Goal: Task Accomplishment & Management: Manage account settings

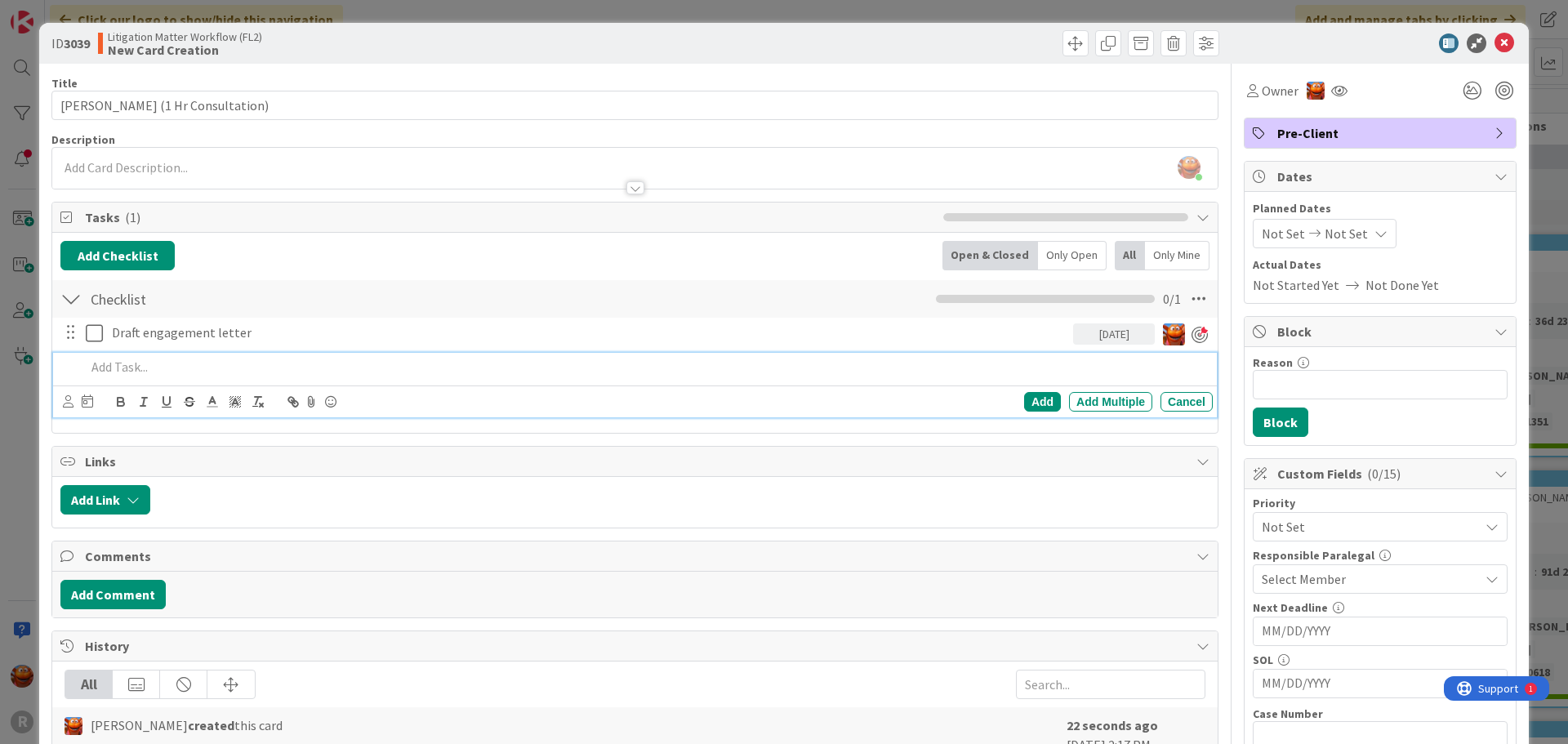
click at [163, 362] on p at bounding box center [646, 367] width 1121 height 19
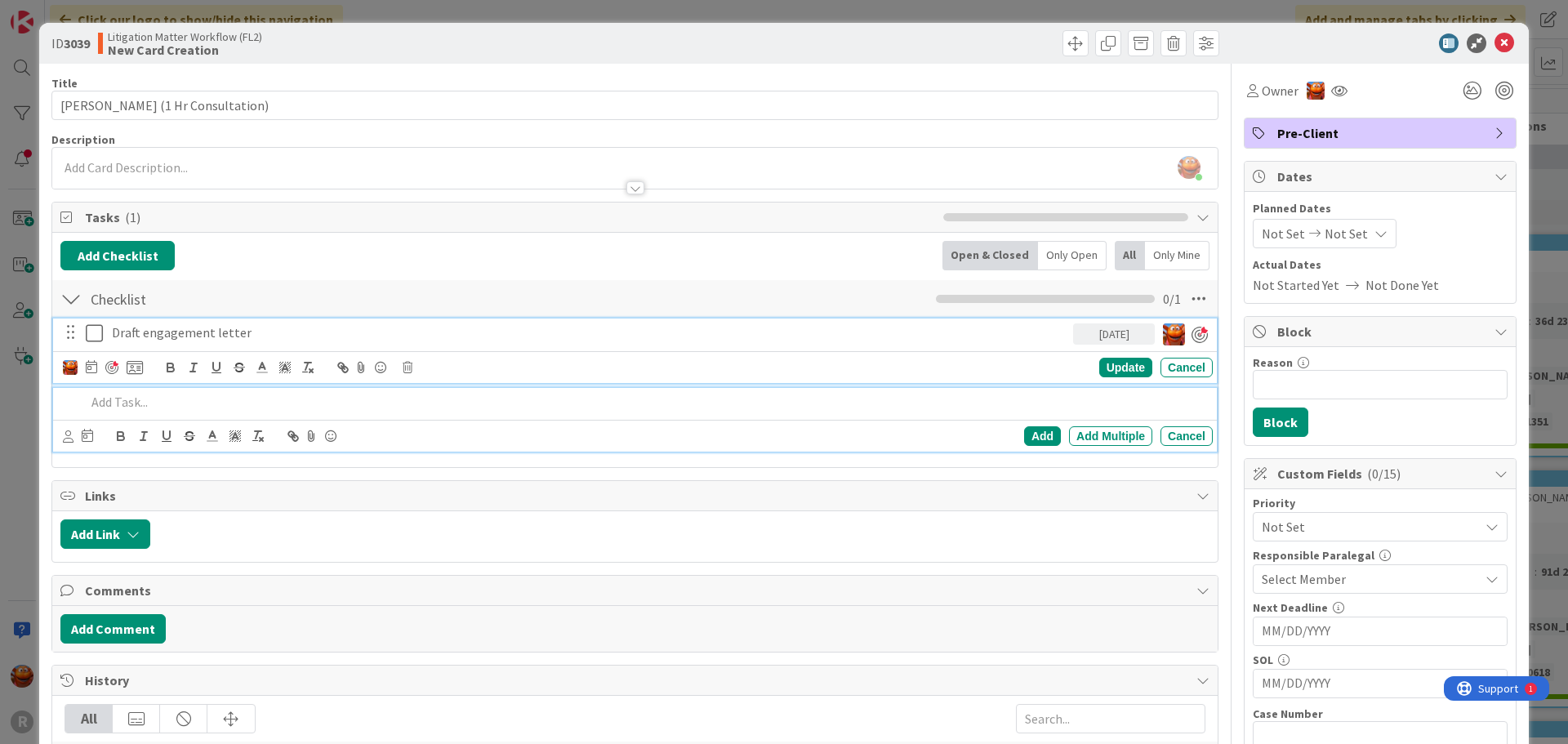
click at [286, 333] on p "Draft engagement letter" at bounding box center [589, 332] width 955 height 19
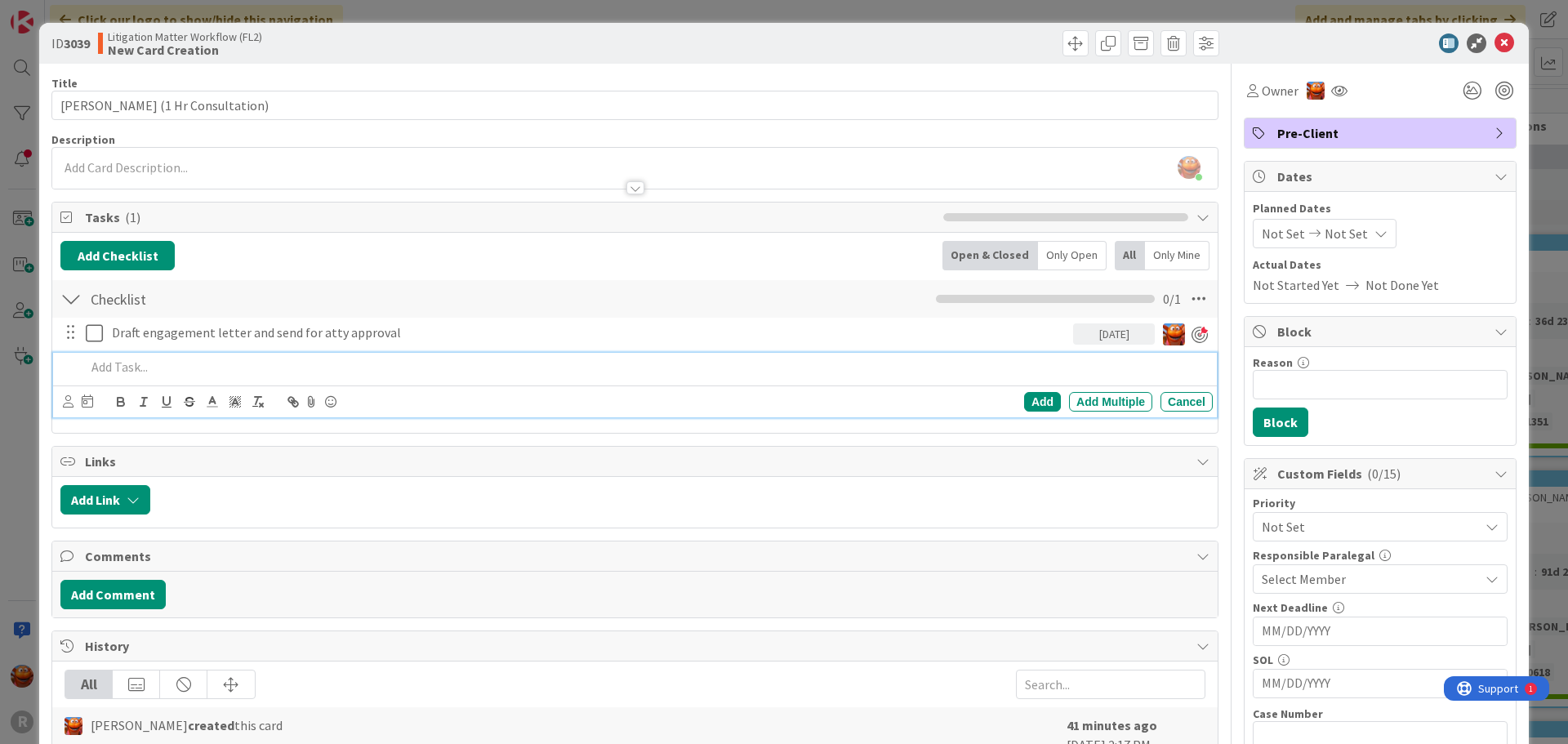
click at [170, 365] on p at bounding box center [646, 367] width 1121 height 19
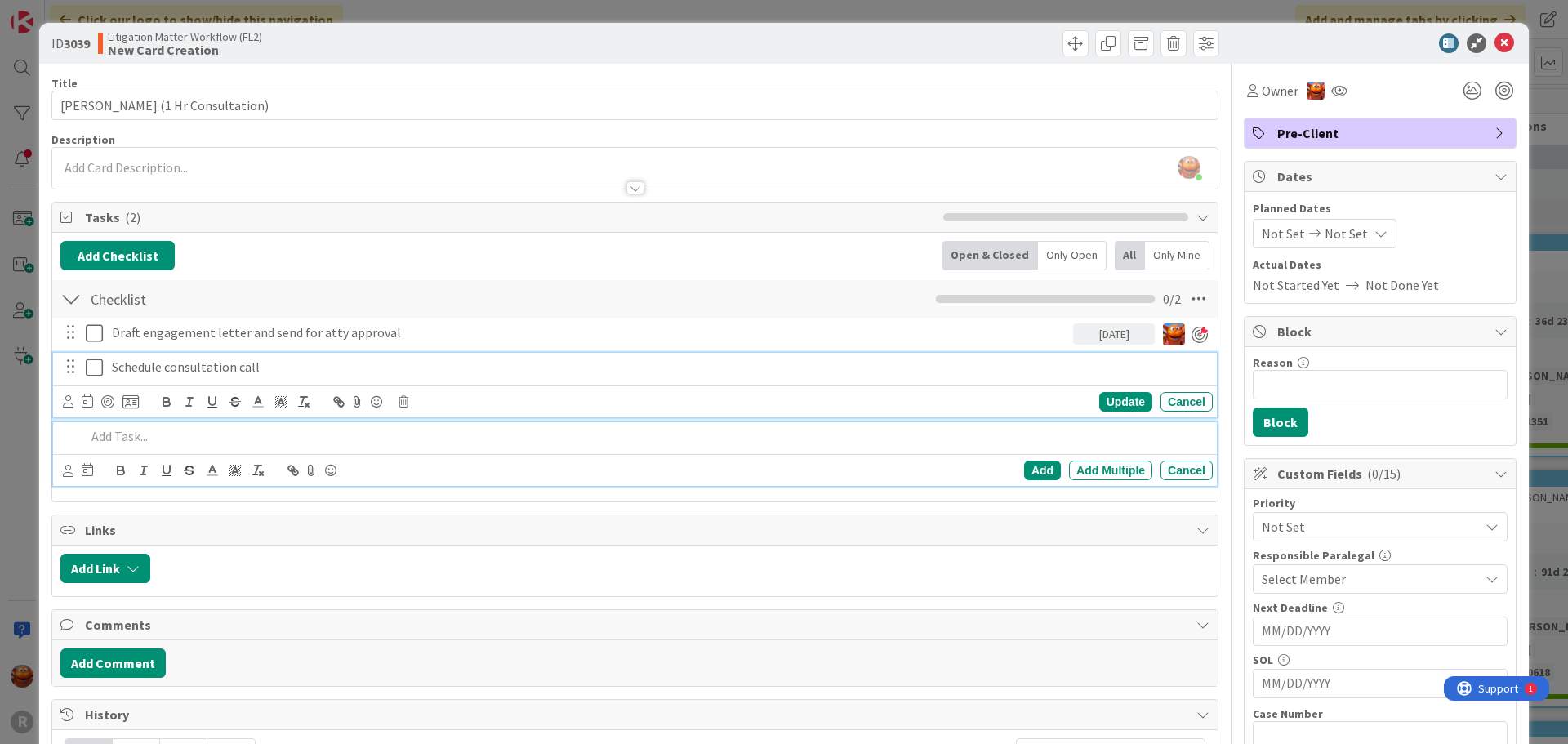
click at [170, 365] on p "Schedule consultation call" at bounding box center [659, 367] width 1094 height 19
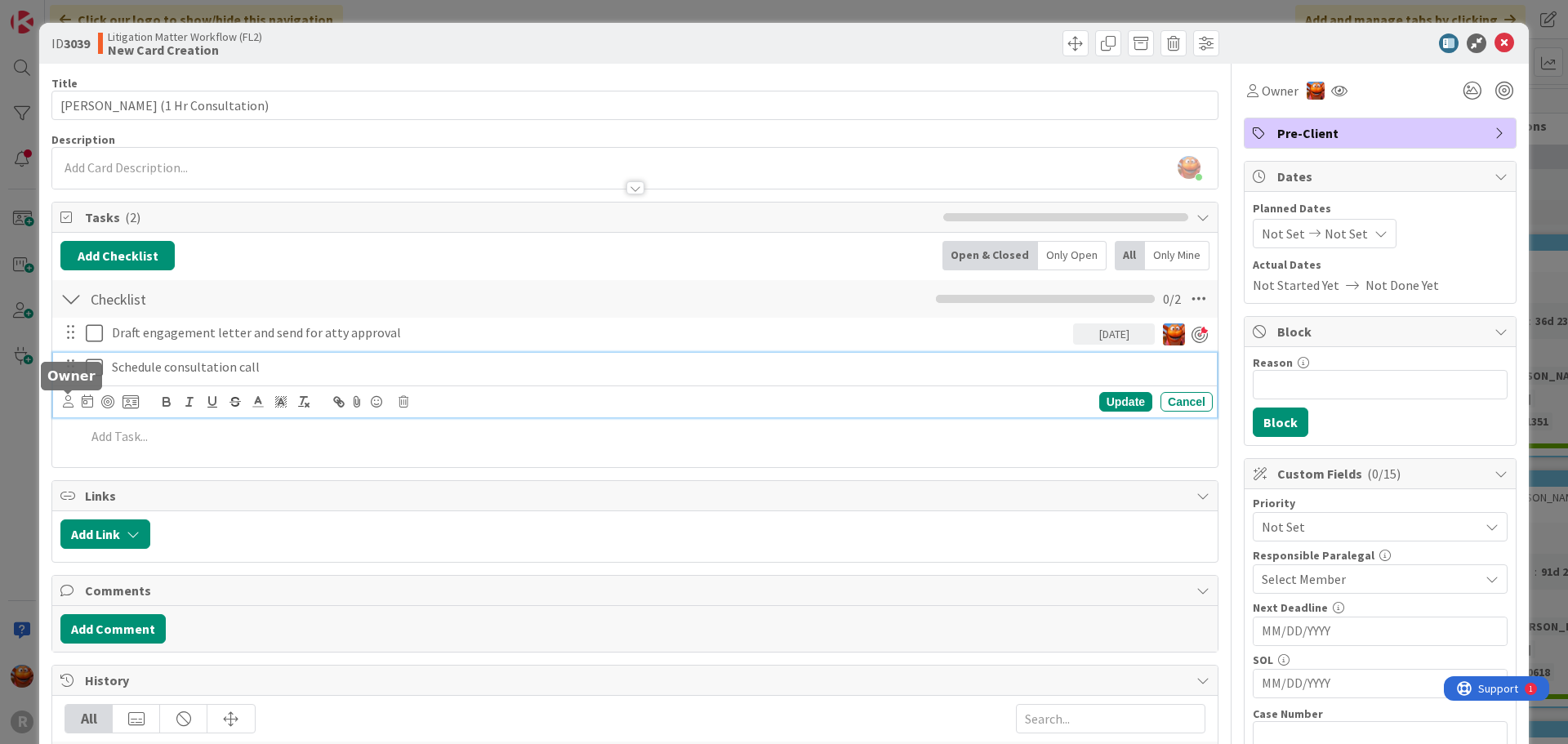
click at [70, 402] on icon at bounding box center [68, 401] width 11 height 12
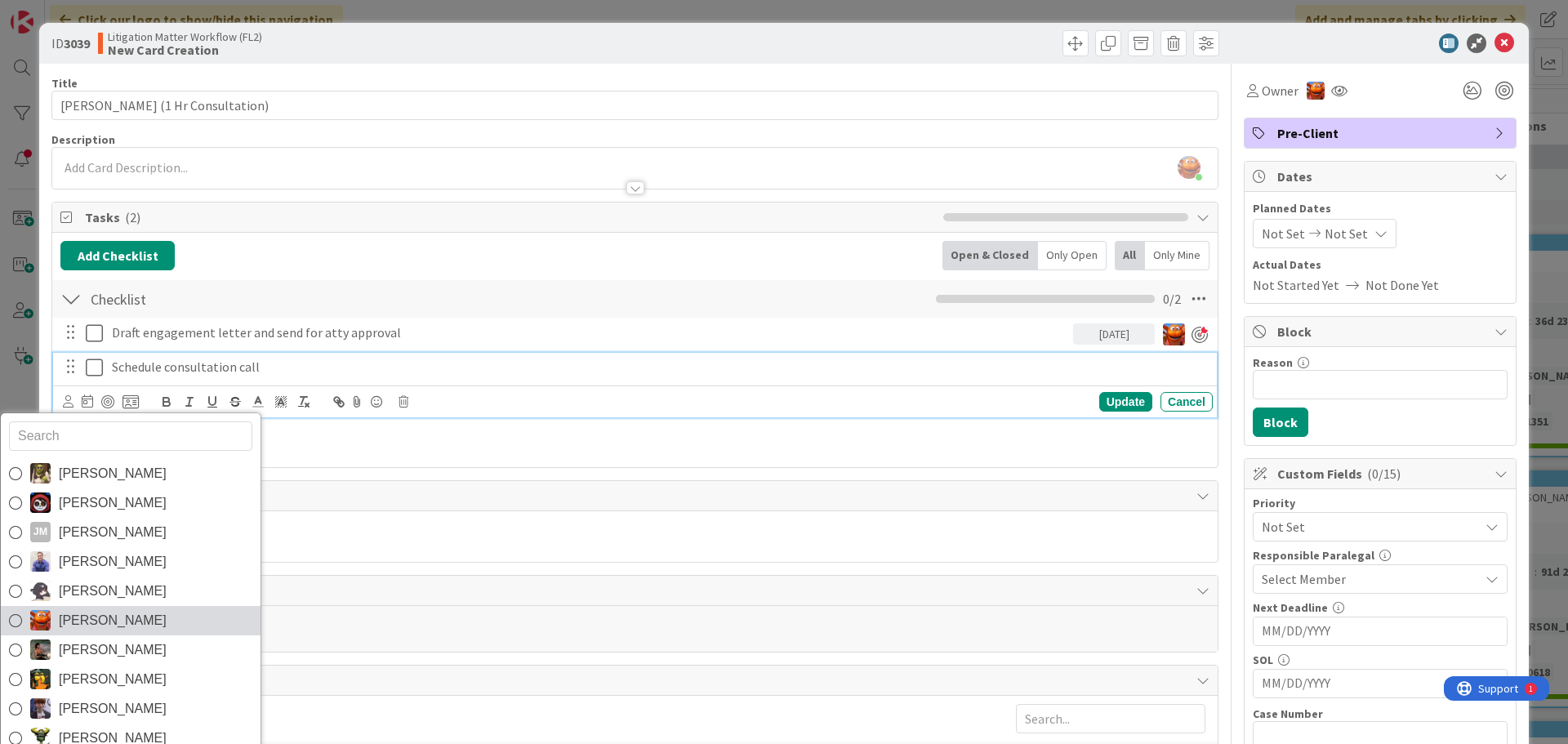
click at [112, 622] on span "[PERSON_NAME]" at bounding box center [112, 620] width 108 height 24
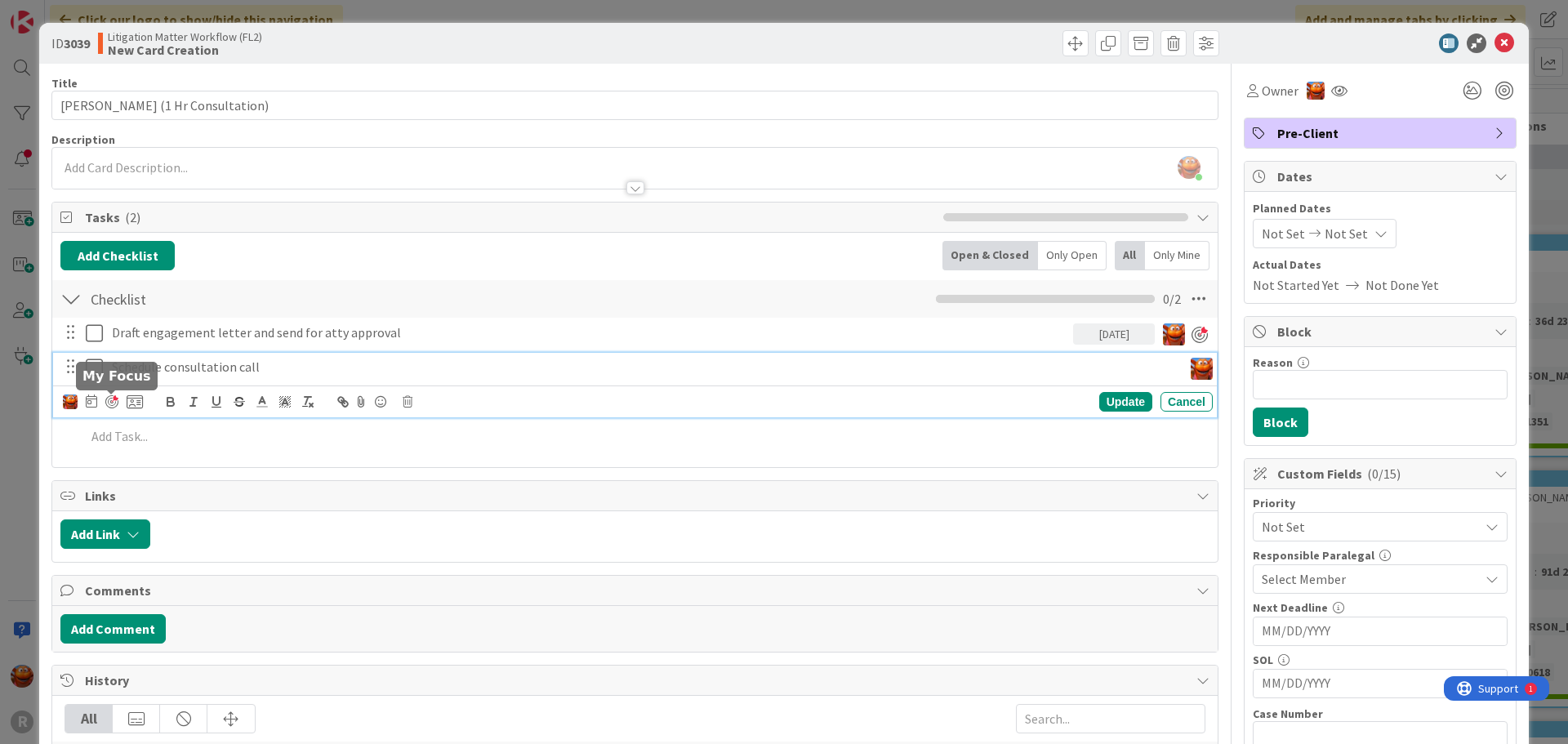
click at [112, 401] on div at bounding box center [112, 401] width 13 height 13
click at [90, 406] on icon at bounding box center [91, 401] width 12 height 13
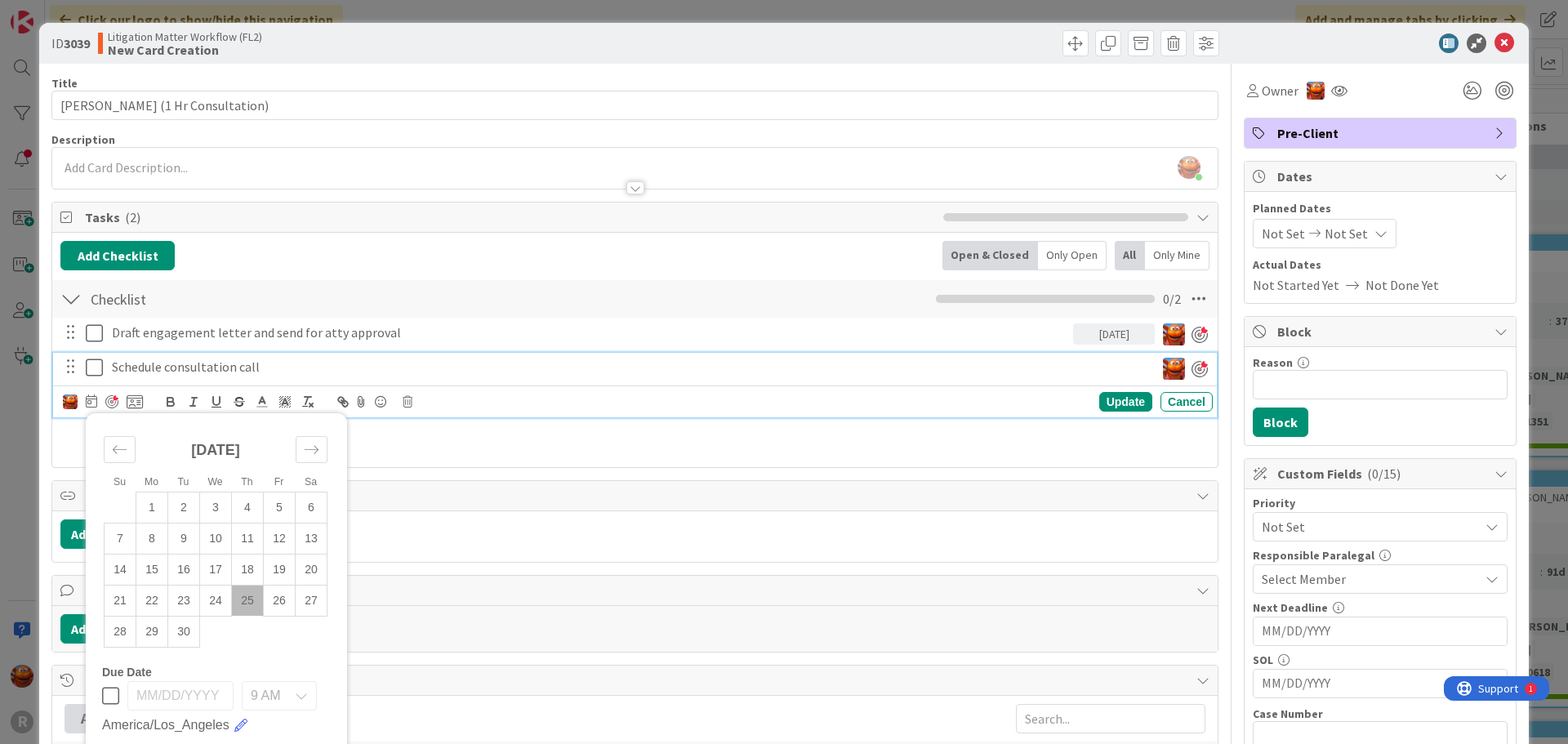
click at [243, 600] on td "25" at bounding box center [248, 599] width 32 height 31
type input "[DATE]"
click at [1116, 408] on div "Update" at bounding box center [1125, 401] width 53 height 20
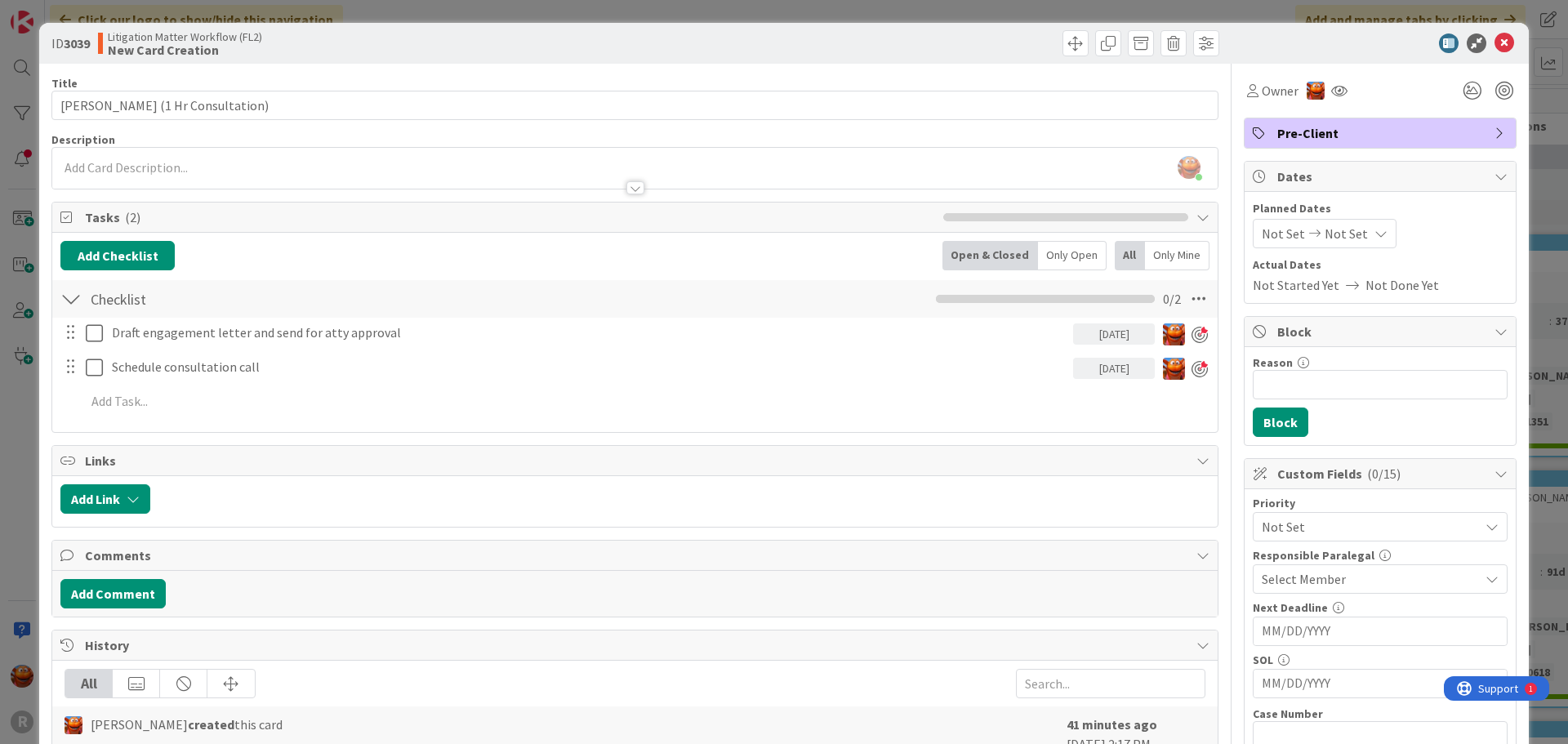
click at [22, 333] on div "ID 3039 Litigation Matter Workflow (FL2) New Card Creation Title 36 / 128 [PERS…" at bounding box center [784, 372] width 1568 height 744
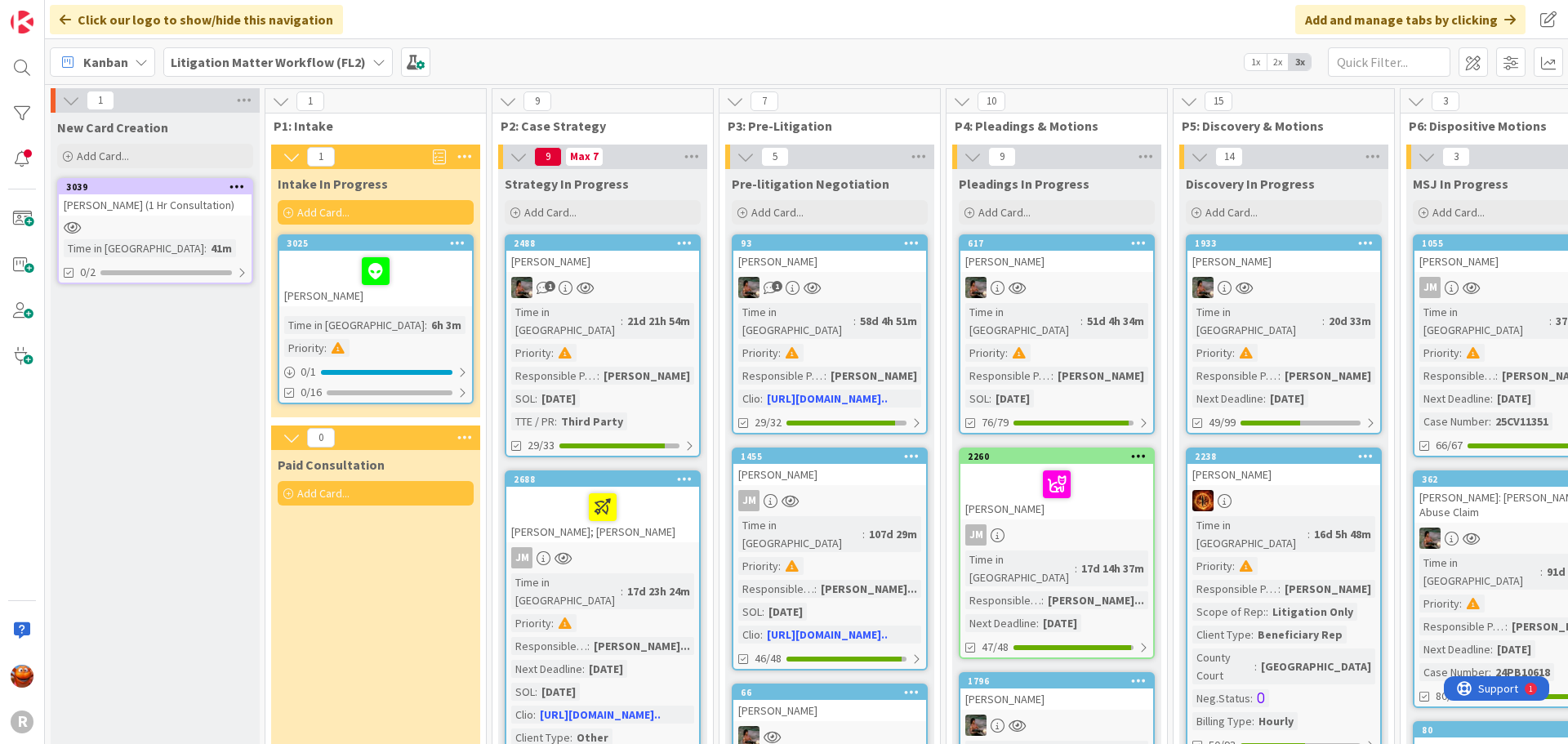
click at [145, 227] on div at bounding box center [155, 227] width 193 height 14
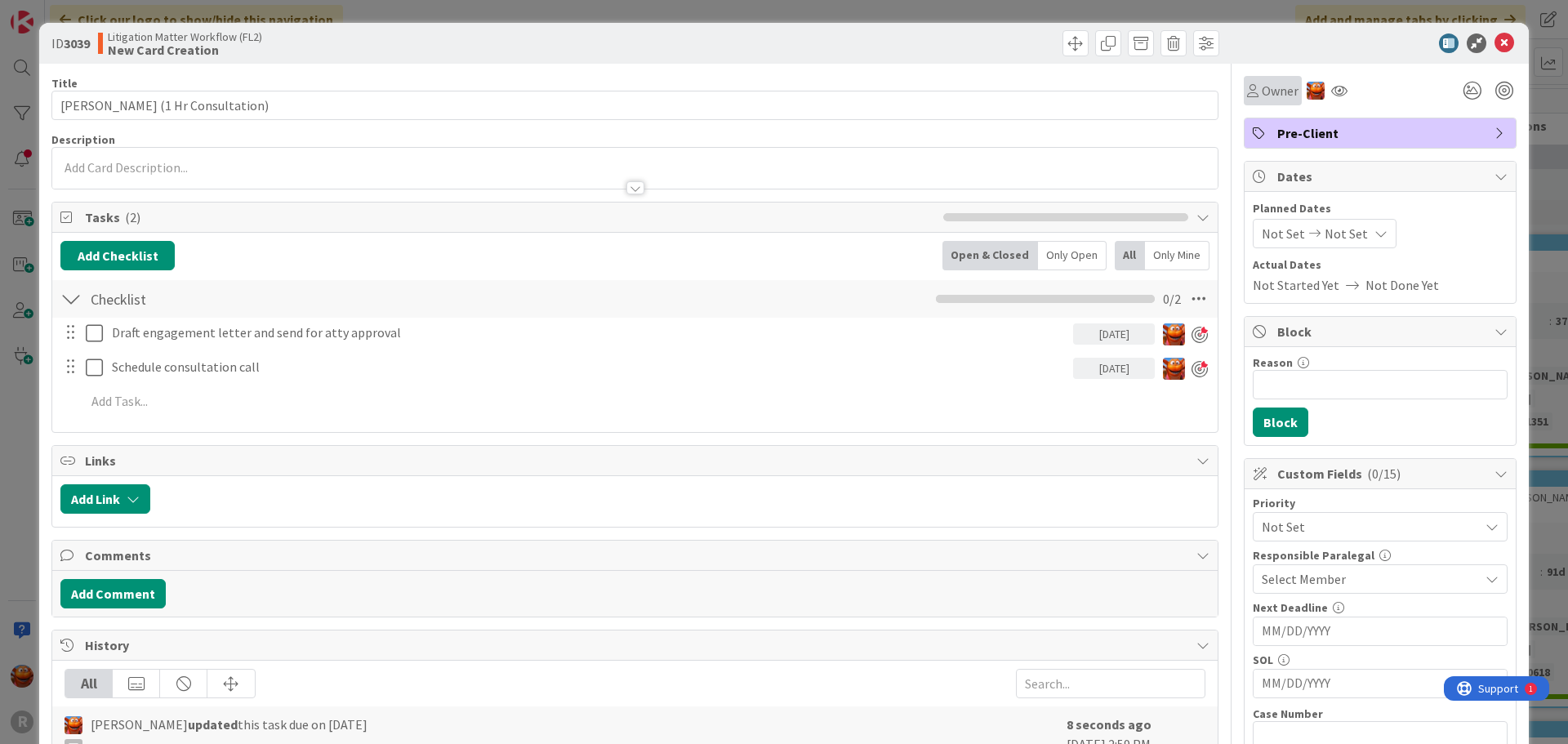
click at [1264, 93] on span "Owner" at bounding box center [1280, 91] width 37 height 20
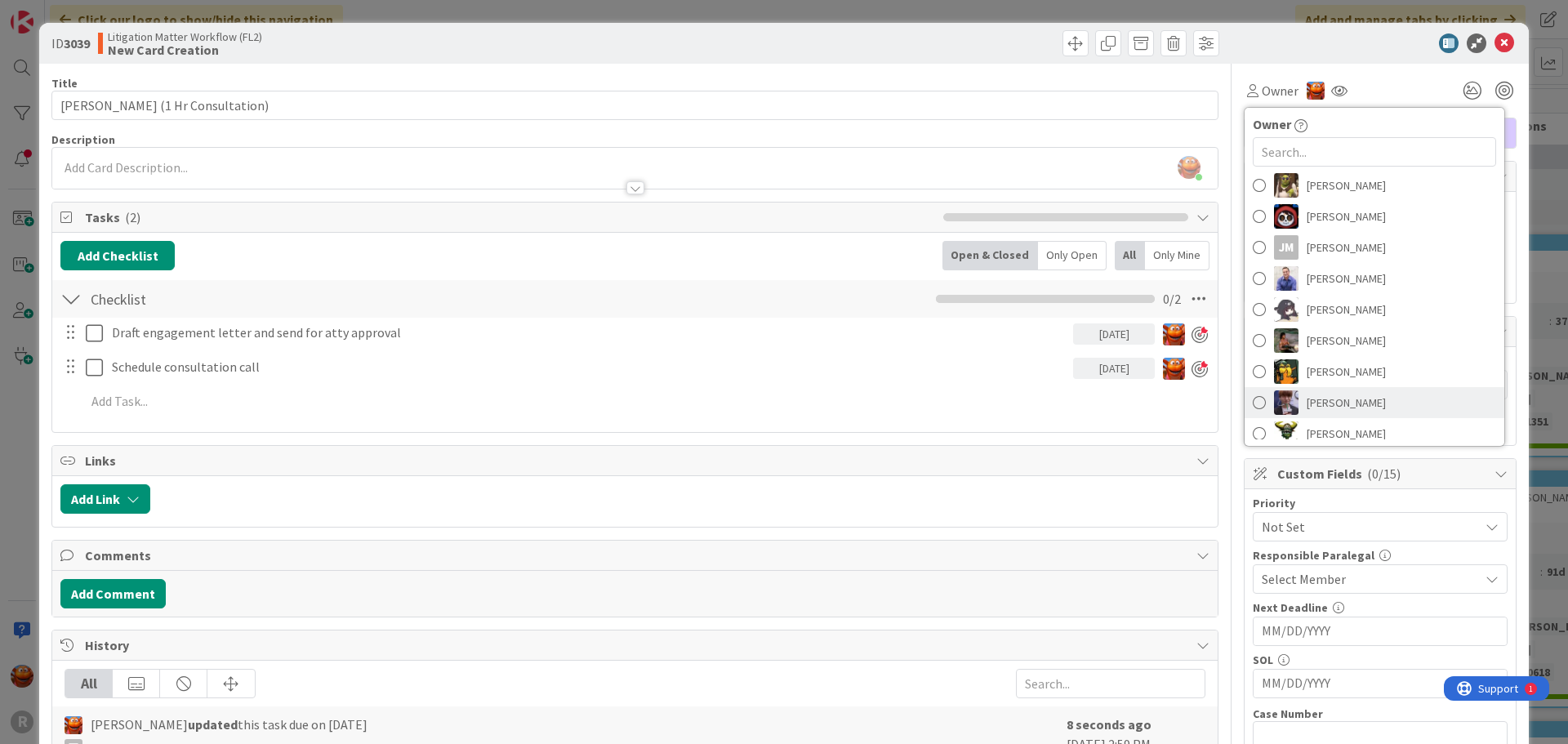
scroll to position [153, 0]
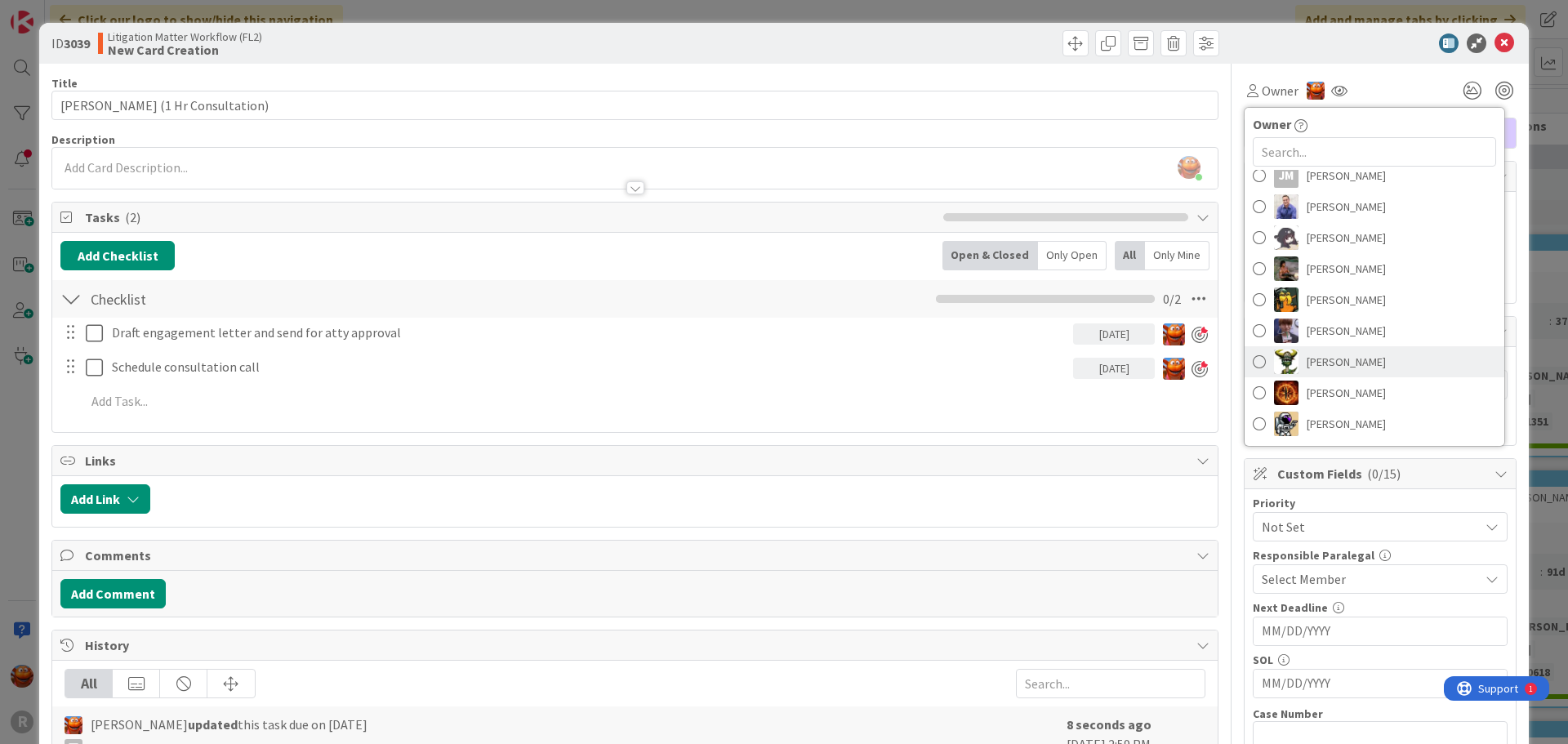
click at [1339, 355] on span "[PERSON_NAME]" at bounding box center [1346, 361] width 79 height 24
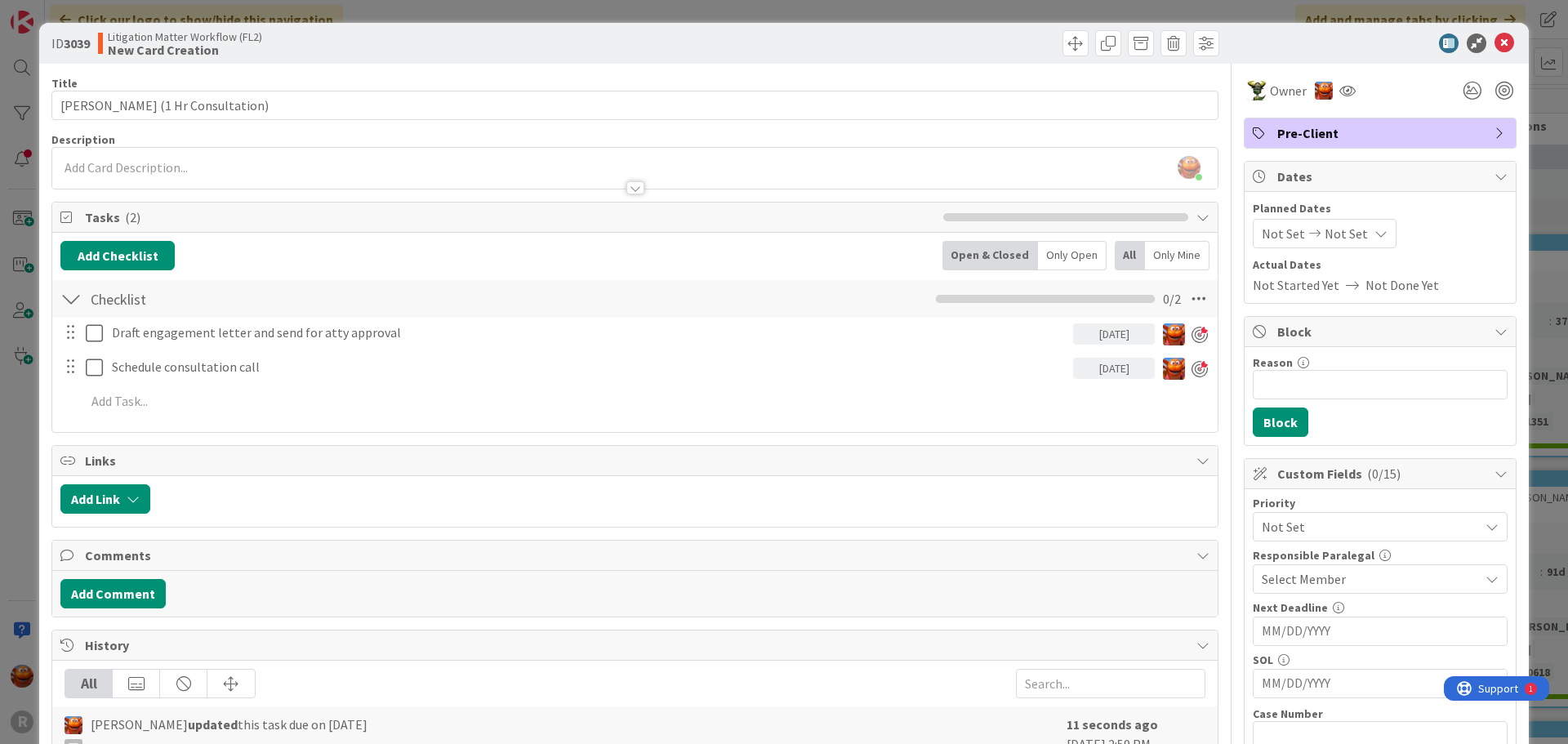
click at [1332, 584] on div "Select Member" at bounding box center [1370, 579] width 217 height 20
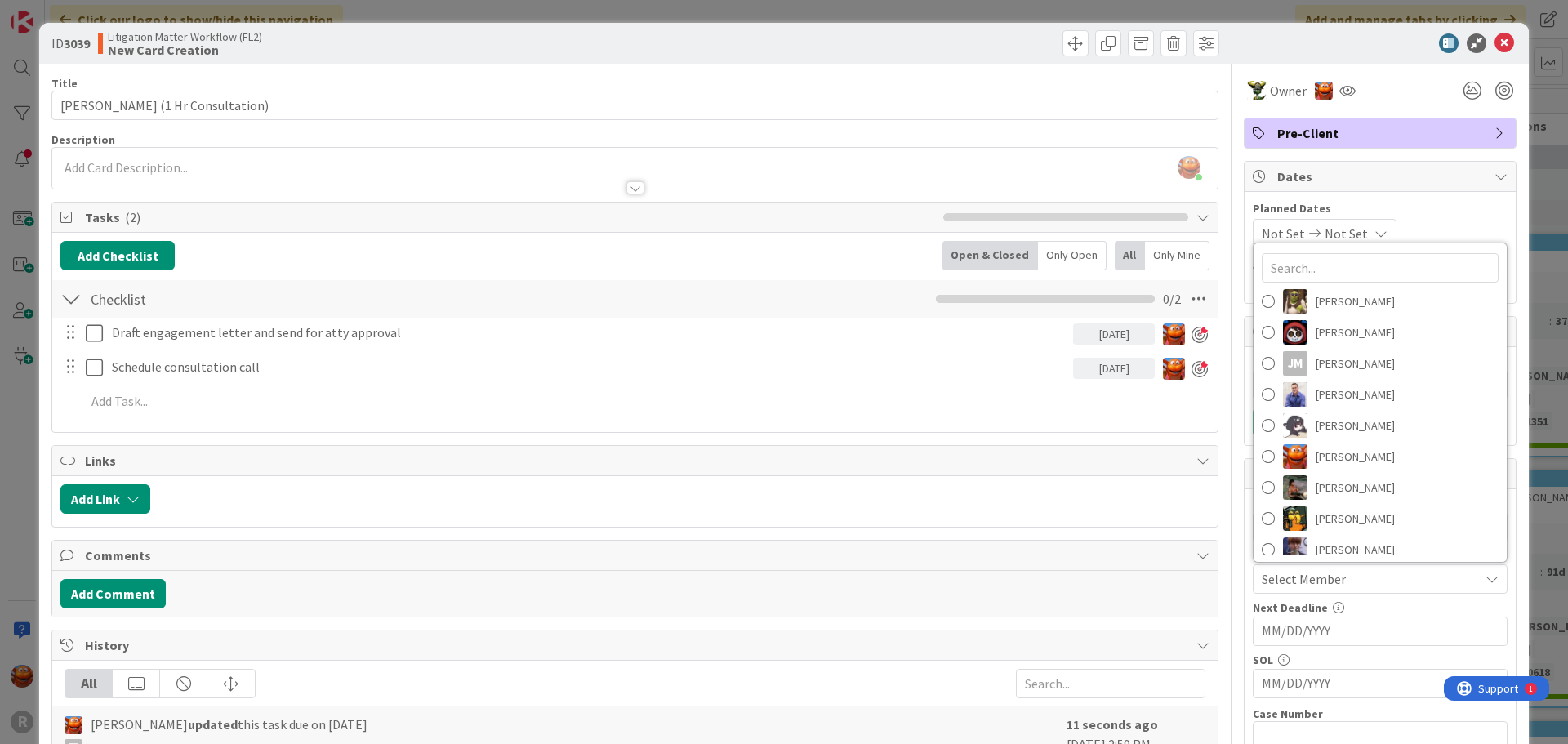
click at [1345, 602] on div "Next Deadline" at bounding box center [1381, 608] width 255 height 12
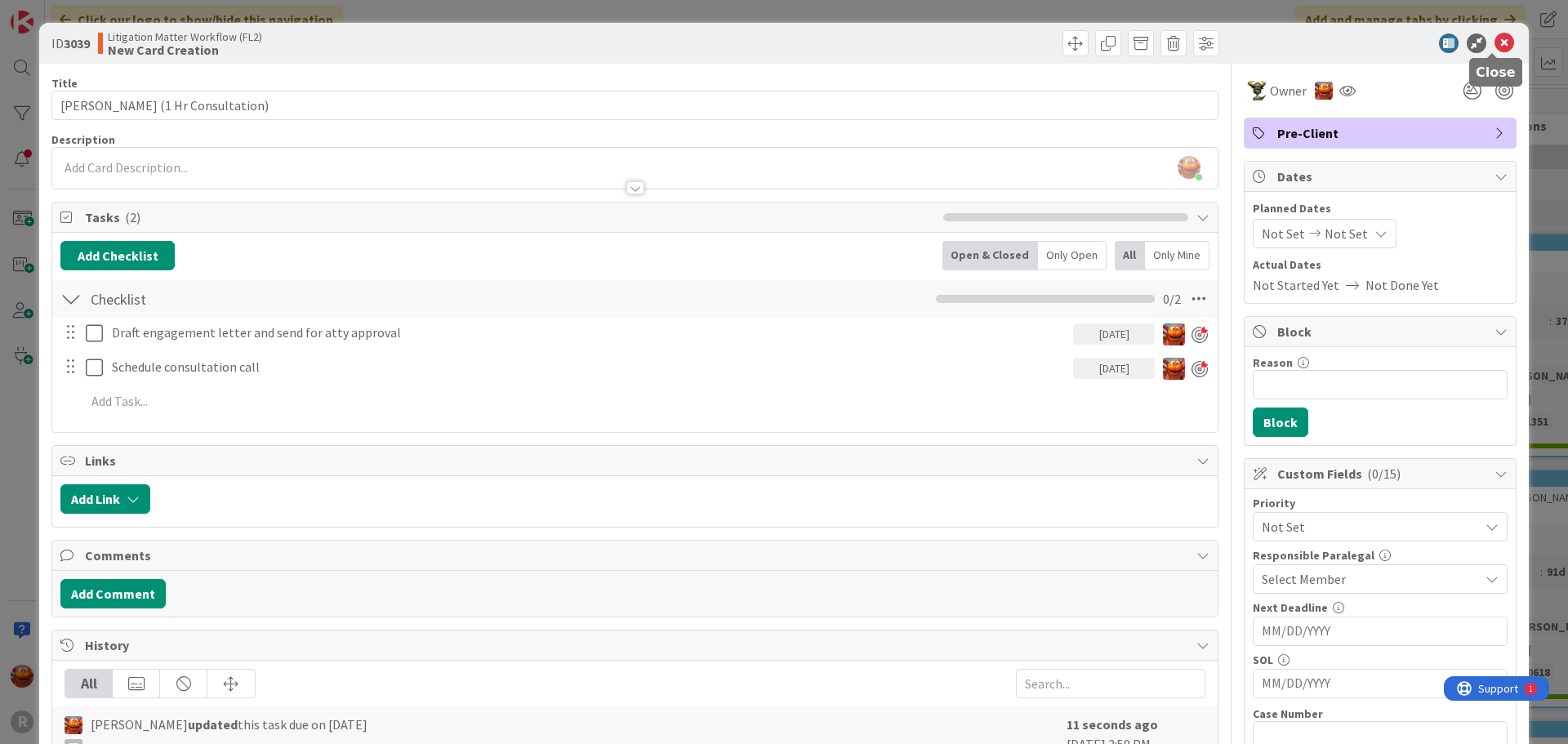
click at [1495, 38] on icon at bounding box center [1505, 44] width 20 height 20
